Goal: Task Accomplishment & Management: Complete application form

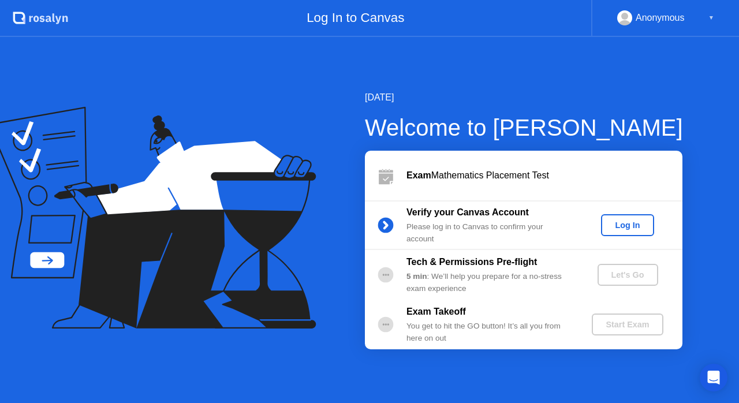
click at [625, 225] on div "Log In" at bounding box center [627, 225] width 43 height 9
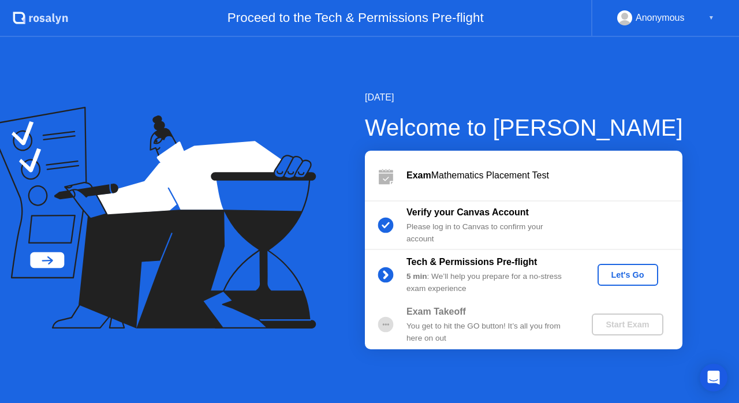
click at [635, 268] on button "Let's Go" at bounding box center [628, 275] width 61 height 22
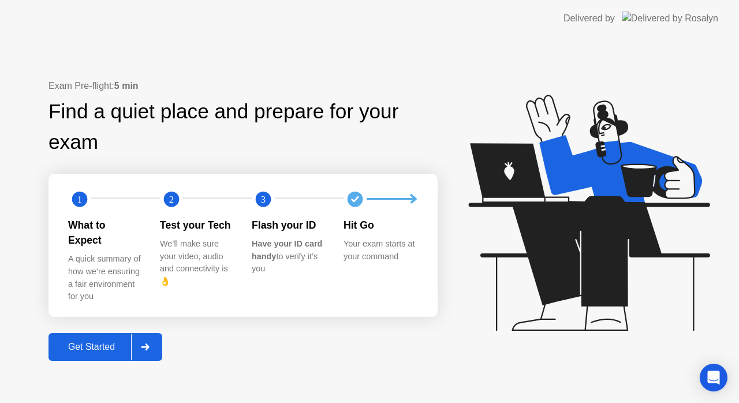
click at [83, 319] on div "Exam Pre-flight: 5 min Find a quiet place and prepare for your exam 1 2 3 What …" at bounding box center [243, 220] width 389 height 282
click at [90, 349] on button "Get Started" at bounding box center [106, 347] width 114 height 28
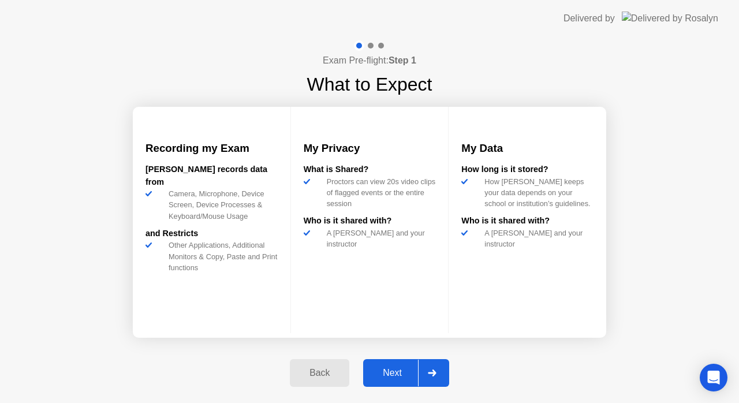
click at [404, 373] on div "Next" at bounding box center [392, 373] width 51 height 10
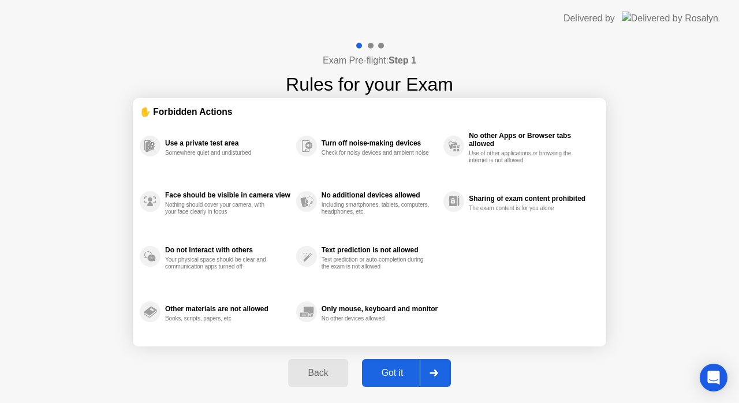
click at [404, 373] on div "Got it" at bounding box center [393, 373] width 54 height 10
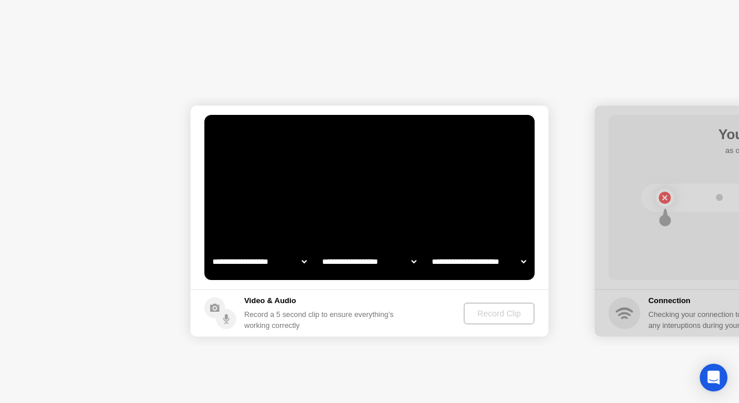
select select "**********"
select select "*******"
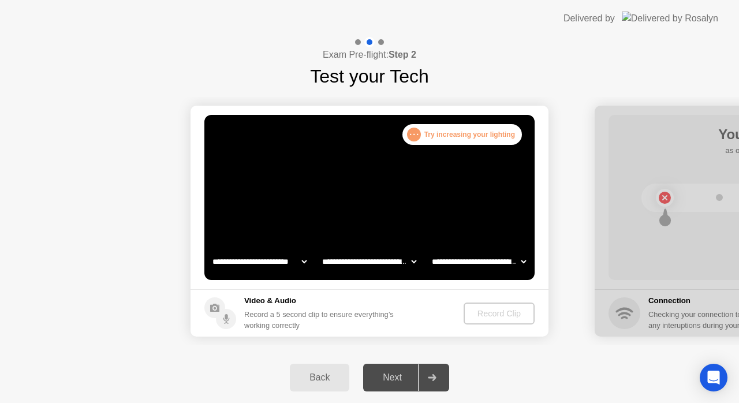
click at [434, 142] on div ". . . Try increasing your lighting" at bounding box center [463, 134] width 120 height 21
click at [434, 374] on div at bounding box center [432, 378] width 28 height 27
click at [496, 265] on select "**********" at bounding box center [479, 261] width 99 height 23
click at [430, 250] on select "**********" at bounding box center [479, 261] width 99 height 23
click at [428, 296] on footer "Video & Audio Record a 5 second clip to ensure everything’s working correctly R…" at bounding box center [370, 312] width 358 height 47
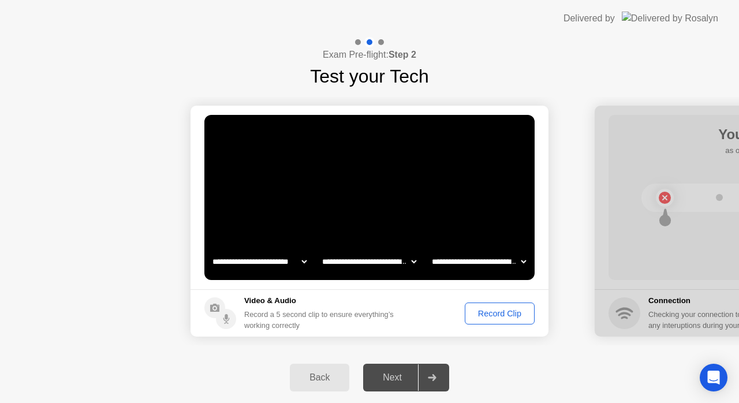
click at [345, 305] on h5 "Video & Audio" at bounding box center [321, 301] width 154 height 12
click at [498, 317] on div "Record Clip" at bounding box center [500, 313] width 62 height 9
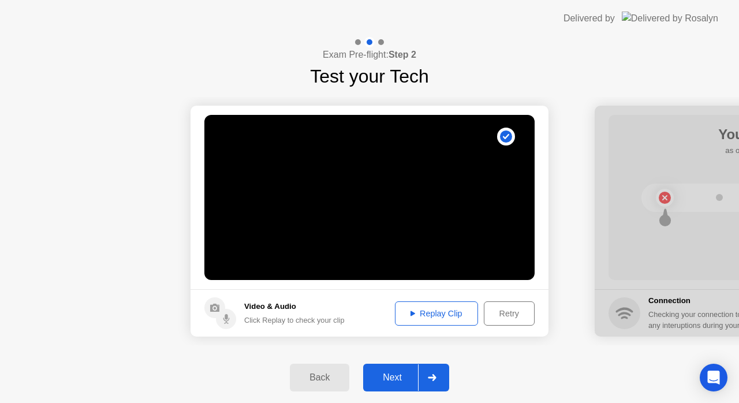
click at [443, 302] on button "Replay Clip" at bounding box center [436, 314] width 83 height 24
click at [443, 311] on div "Replay Clip" at bounding box center [436, 313] width 75 height 9
click at [514, 361] on div "Back Next" at bounding box center [369, 377] width 739 height 51
click at [404, 373] on div "Next" at bounding box center [392, 378] width 51 height 10
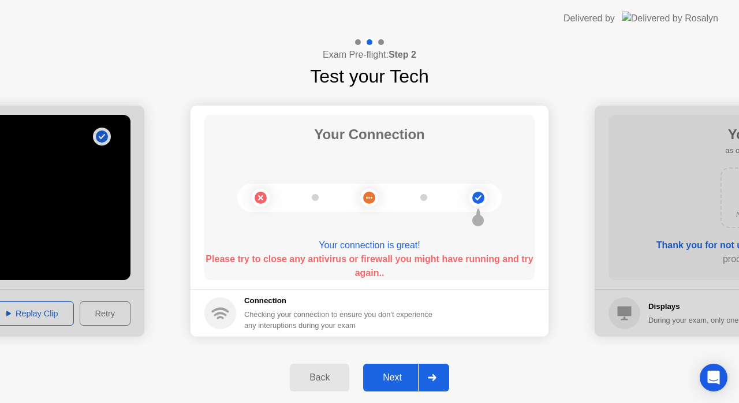
click at [387, 359] on div "Back Next" at bounding box center [369, 377] width 739 height 51
click at [393, 374] on div "Next" at bounding box center [392, 378] width 51 height 10
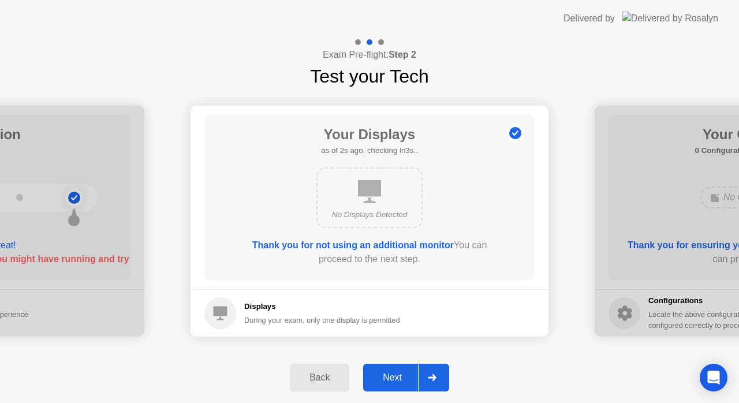
click at [382, 377] on div "Next" at bounding box center [392, 378] width 51 height 10
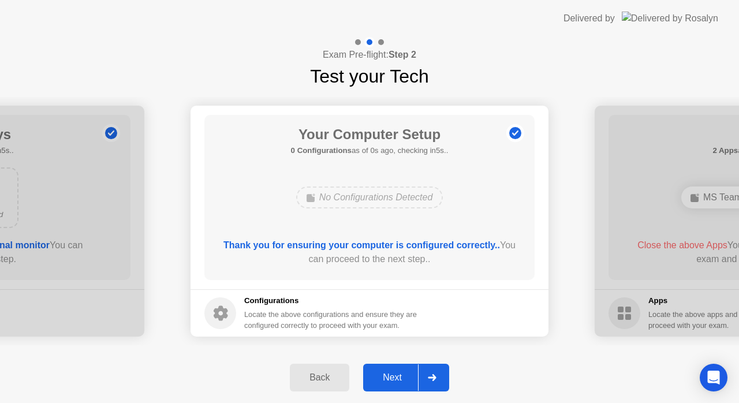
click at [395, 380] on div "Next" at bounding box center [392, 378] width 51 height 10
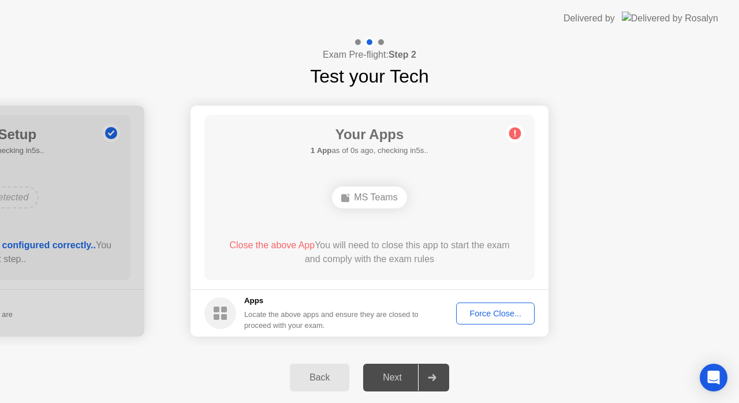
click at [473, 322] on button "Force Close..." at bounding box center [495, 314] width 79 height 22
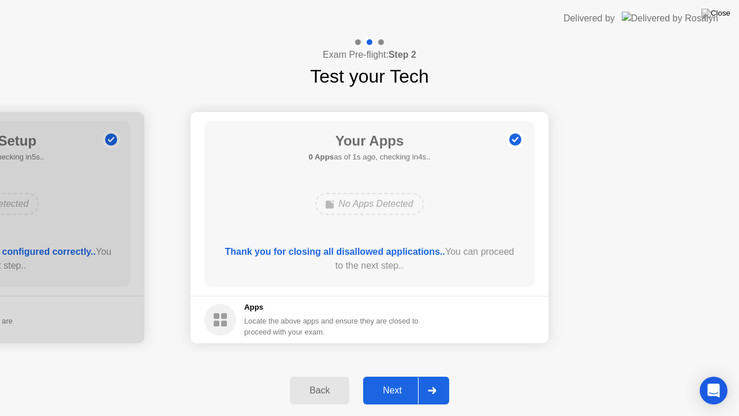
click at [394, 383] on button "Next" at bounding box center [406, 391] width 86 height 28
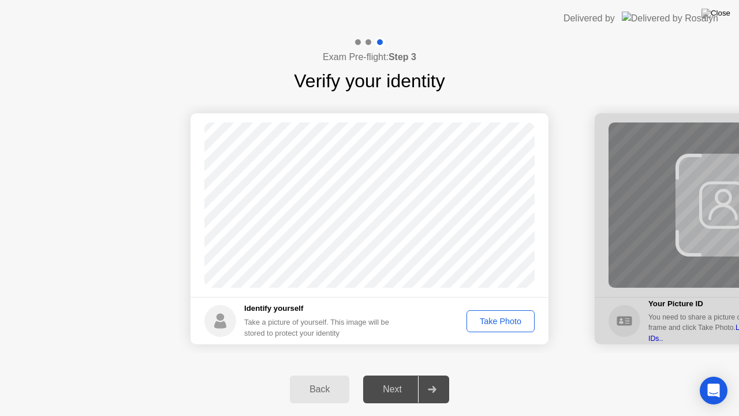
click at [394, 384] on div "Next" at bounding box center [392, 389] width 51 height 10
click at [493, 312] on button "Take Photo" at bounding box center [501, 321] width 68 height 22
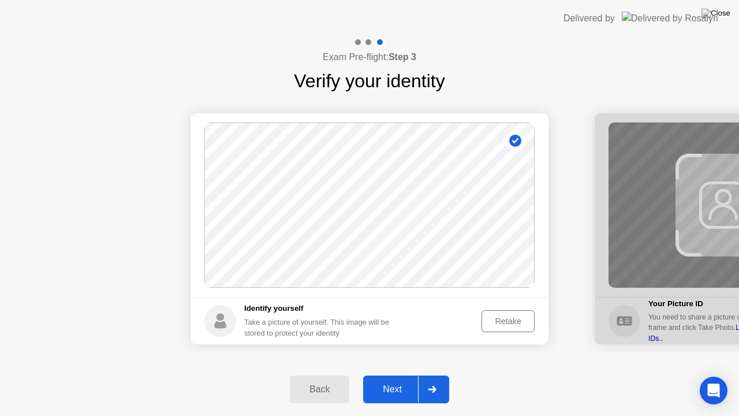
click at [403, 384] on div "Next" at bounding box center [392, 389] width 51 height 10
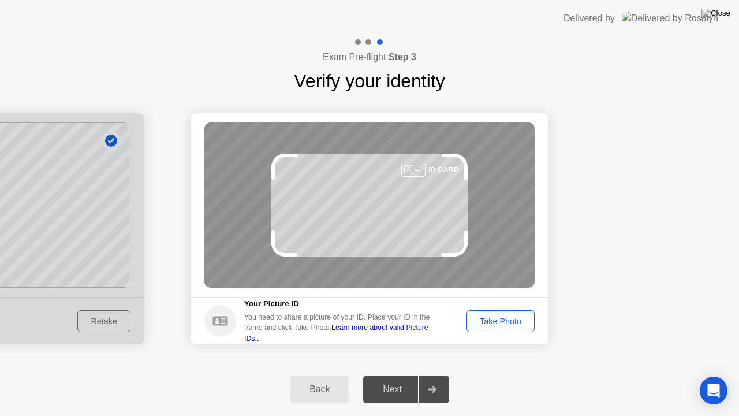
click at [510, 324] on div "Take Photo" at bounding box center [501, 321] width 60 height 9
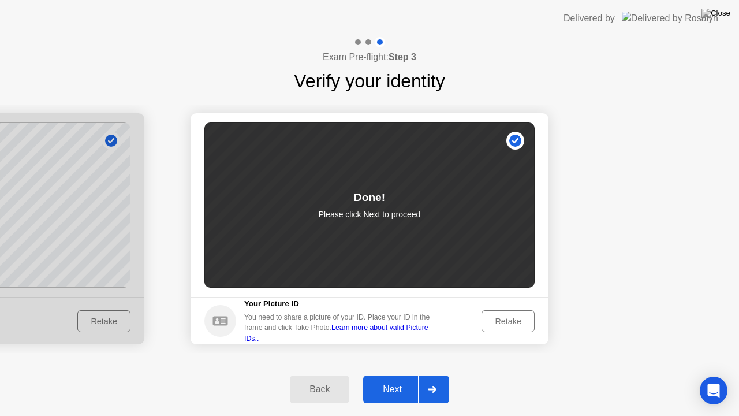
click at [395, 379] on button "Next" at bounding box center [406, 390] width 86 height 28
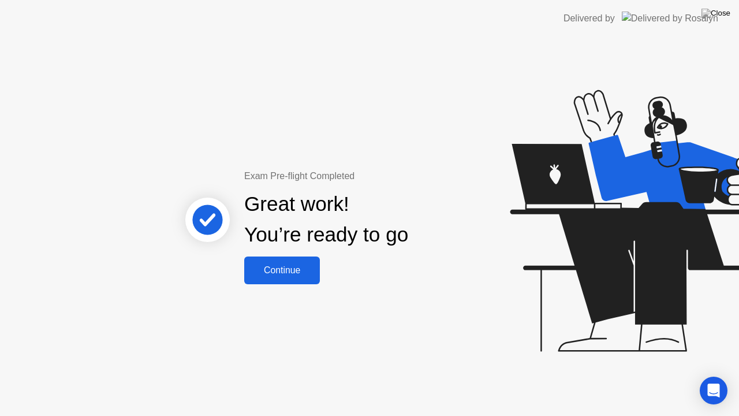
click at [253, 273] on div "Continue" at bounding box center [282, 270] width 69 height 10
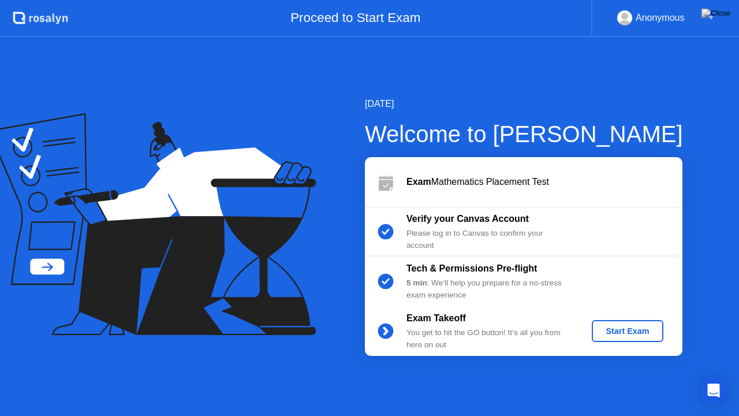
click at [637, 343] on div "Exam Takeoff You get to hit the GO button! It’s all you from here on out Start …" at bounding box center [524, 331] width 318 height 50
click at [626, 328] on div "Start Exam" at bounding box center [628, 330] width 62 height 9
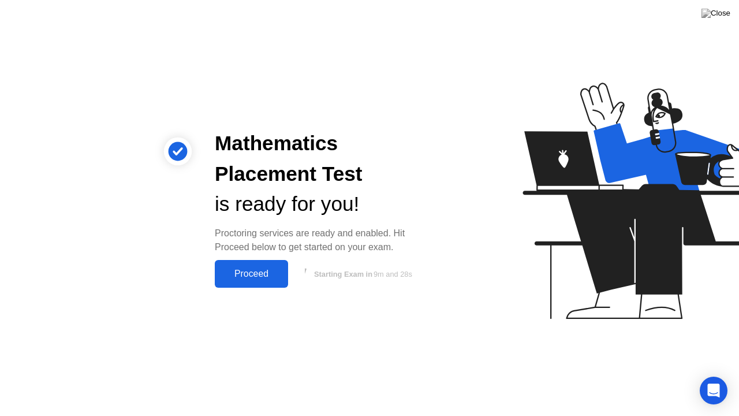
click at [233, 270] on div "Proceed" at bounding box center [251, 274] width 66 height 10
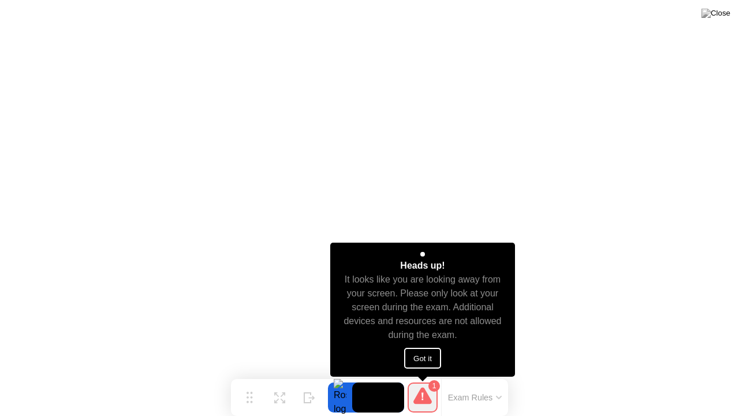
click at [414, 364] on button "Got it" at bounding box center [422, 358] width 37 height 21
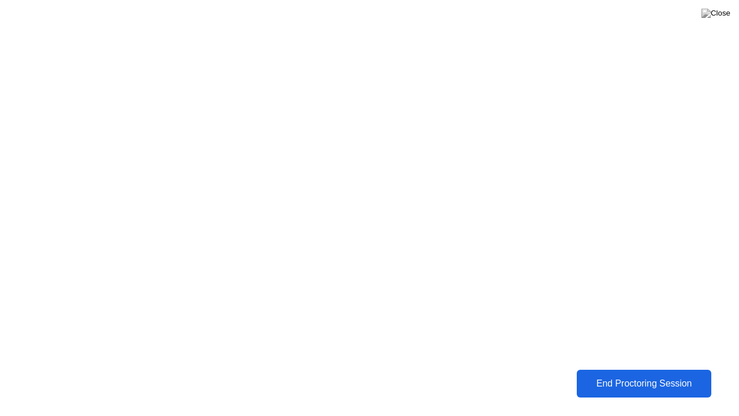
click at [619, 388] on div "End Proctoring Session" at bounding box center [644, 383] width 128 height 10
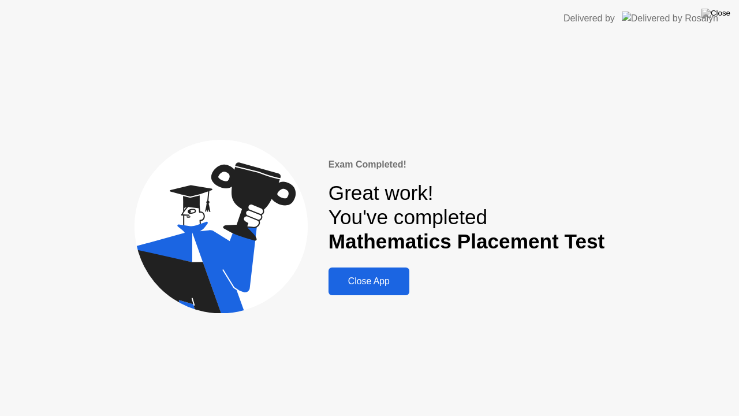
click at [380, 281] on div "Close App" at bounding box center [369, 281] width 74 height 10
